Goal: Transaction & Acquisition: Purchase product/service

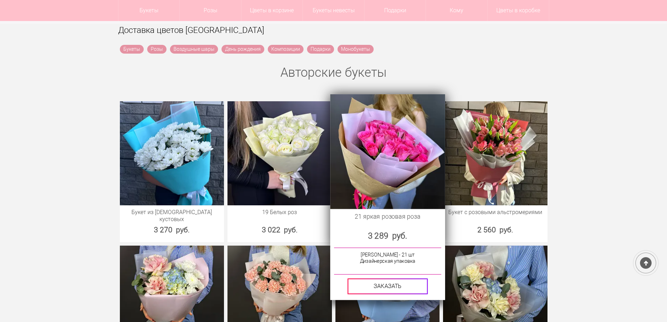
scroll to position [245, 0]
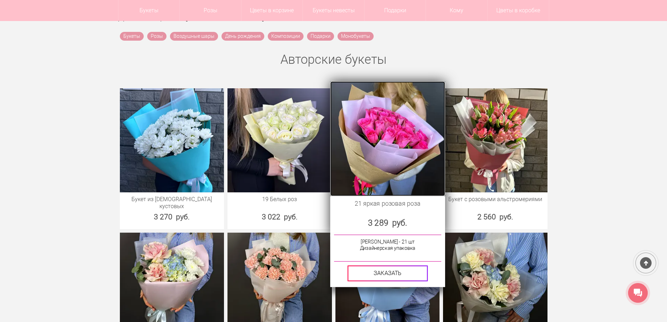
click at [405, 180] on img at bounding box center [387, 138] width 115 height 115
click at [383, 217] on div "3 289 руб." at bounding box center [387, 223] width 115 height 12
click at [382, 181] on img at bounding box center [387, 138] width 115 height 115
click at [390, 268] on link at bounding box center [387, 274] width 80 height 16
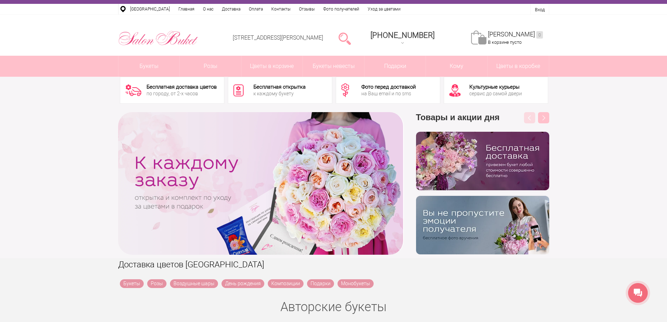
scroll to position [0, 0]
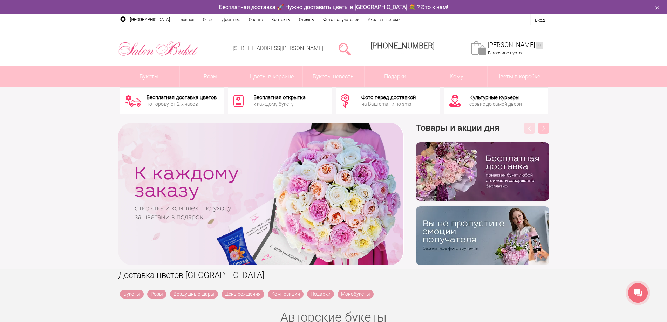
click at [471, 171] on img at bounding box center [482, 171] width 133 height 59
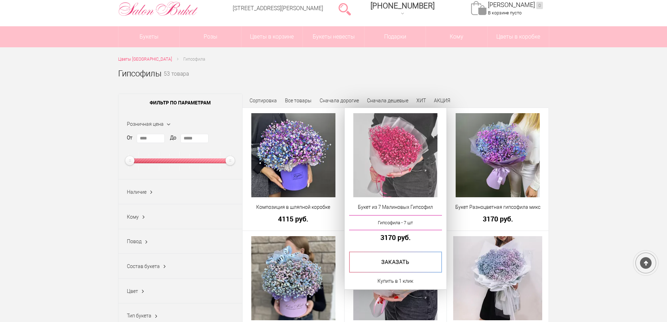
scroll to position [70, 0]
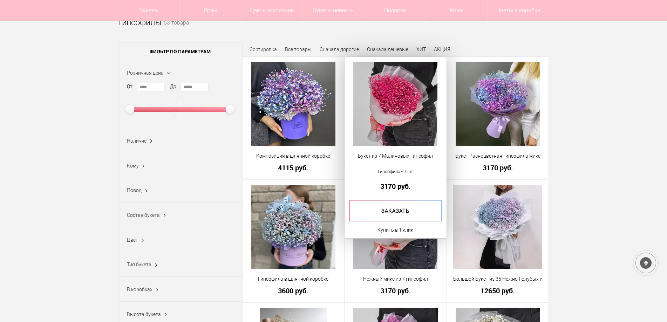
click at [395, 147] on div "Букет из 7 Малиновых Гипсофил Гипсофила - 7 шт 3170 руб. Купить в 1 клик" at bounding box center [396, 148] width 102 height 182
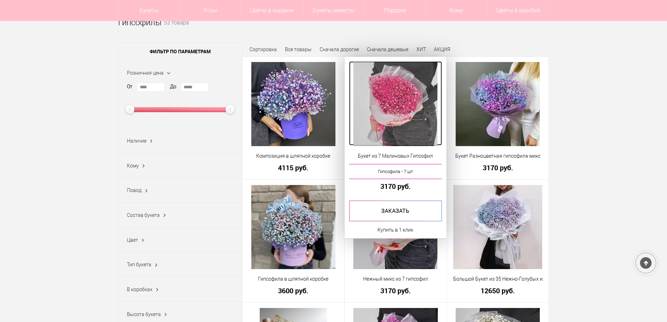
click at [397, 133] on img at bounding box center [395, 104] width 84 height 84
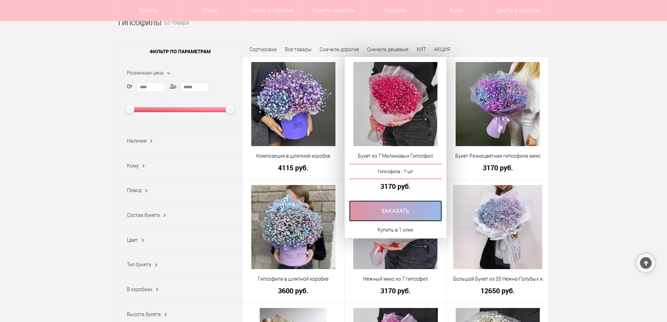
click at [397, 217] on link at bounding box center [395, 211] width 93 height 21
click at [398, 235] on div "Букет из 7 Малиновых Гипсофил Гипсофила - 7 шт 3170 руб. Купить в 1 клик" at bounding box center [396, 148] width 102 height 182
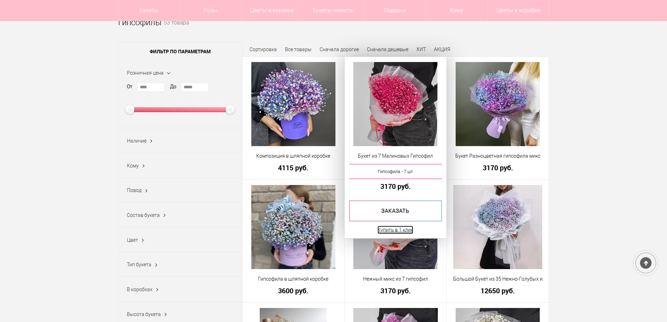
click at [398, 229] on link "Купить в 1 клик" at bounding box center [396, 230] width 36 height 8
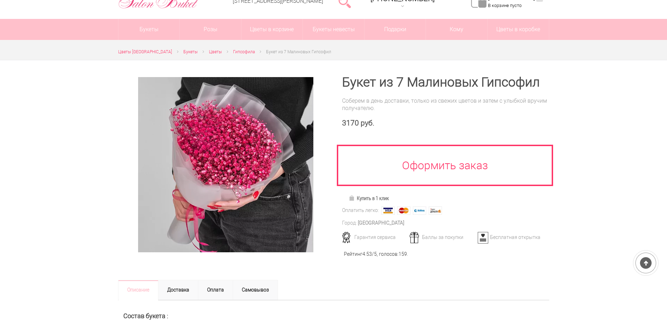
scroll to position [35, 0]
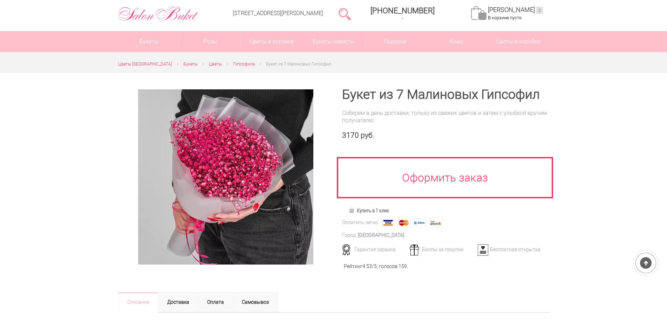
click at [603, 132] on div at bounding box center [333, 238] width 667 height 333
